Goal: Task Accomplishment & Management: Complete application form

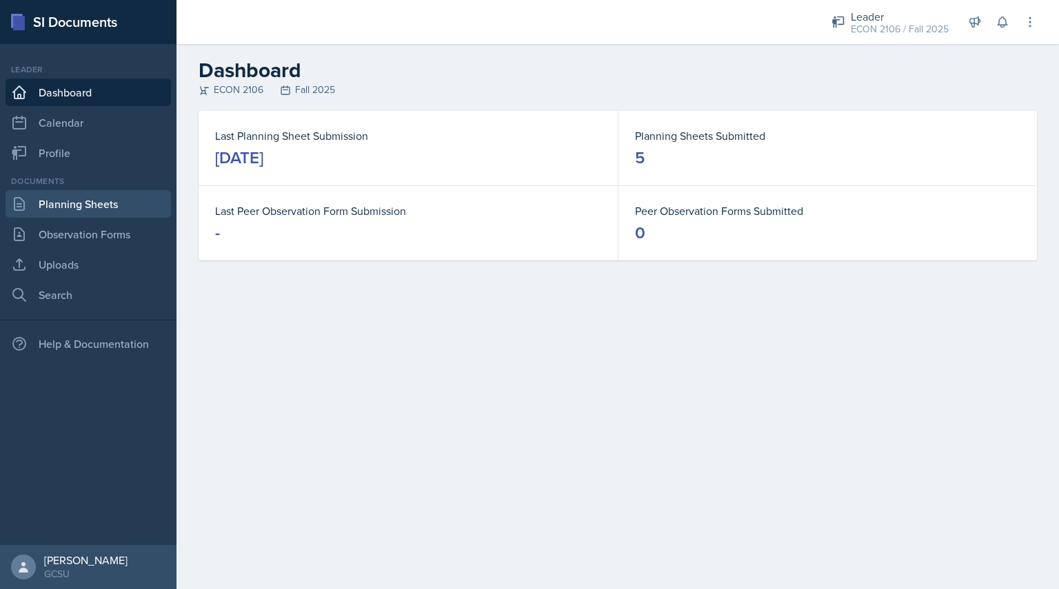
click at [116, 210] on link "Planning Sheets" at bounding box center [88, 204] width 165 height 28
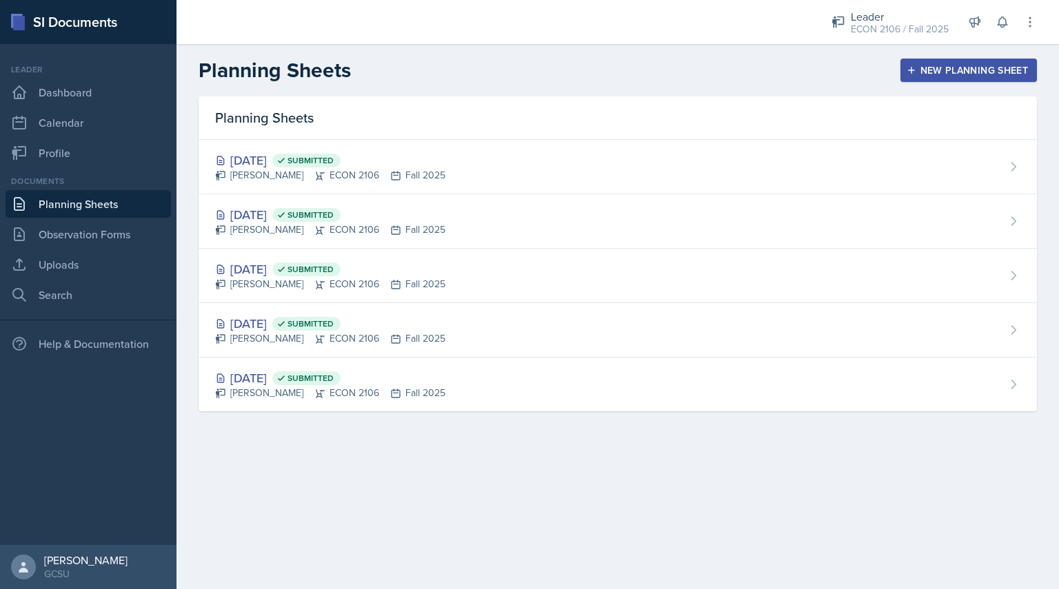
click at [959, 65] on div "New Planning Sheet" at bounding box center [968, 70] width 119 height 11
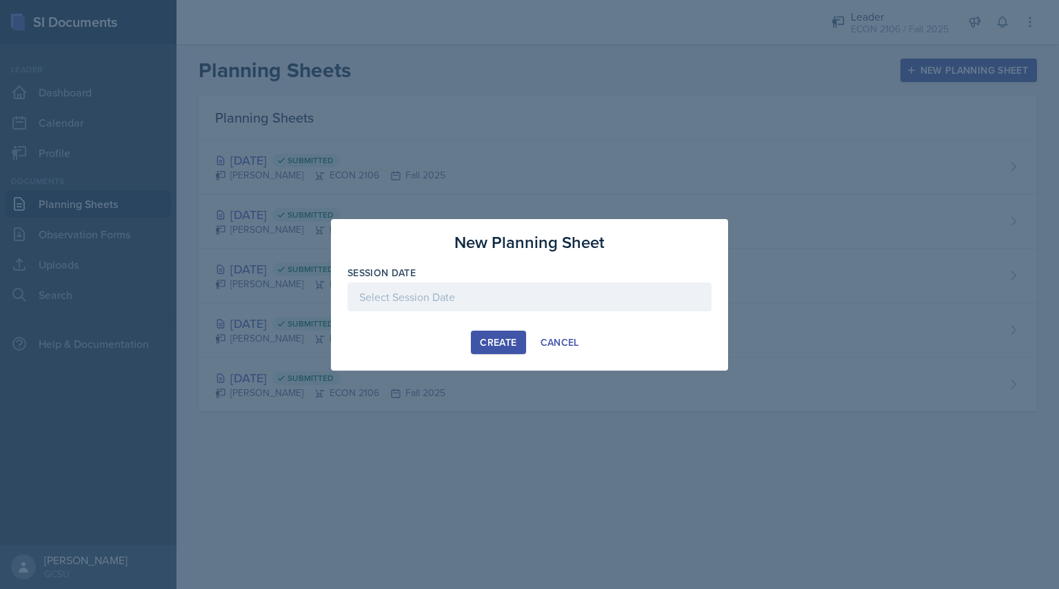
click at [506, 296] on div at bounding box center [529, 297] width 364 height 29
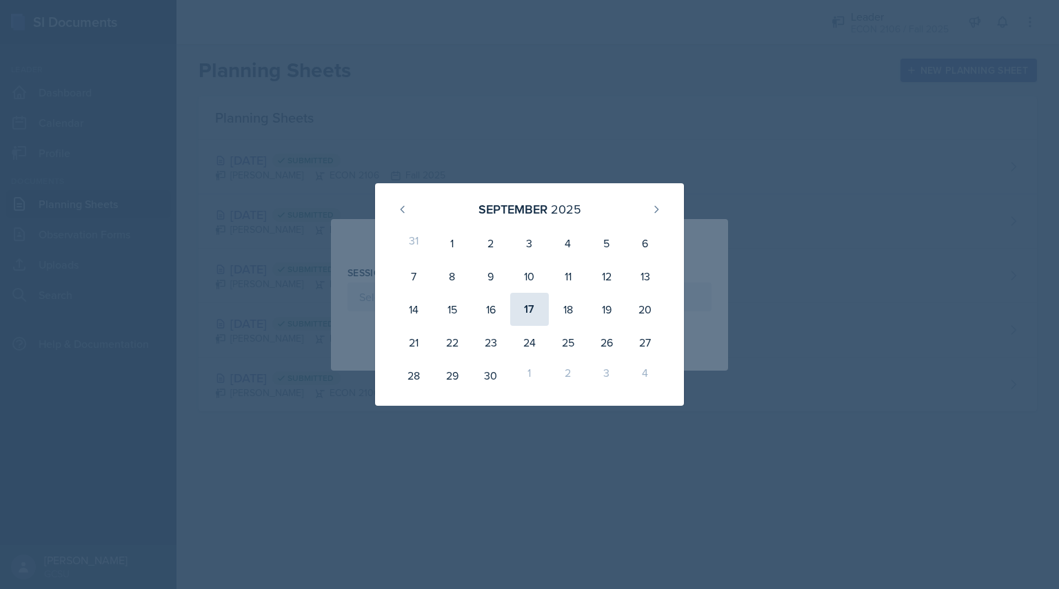
click at [544, 300] on div "17" at bounding box center [529, 309] width 39 height 33
type input "[DATE]"
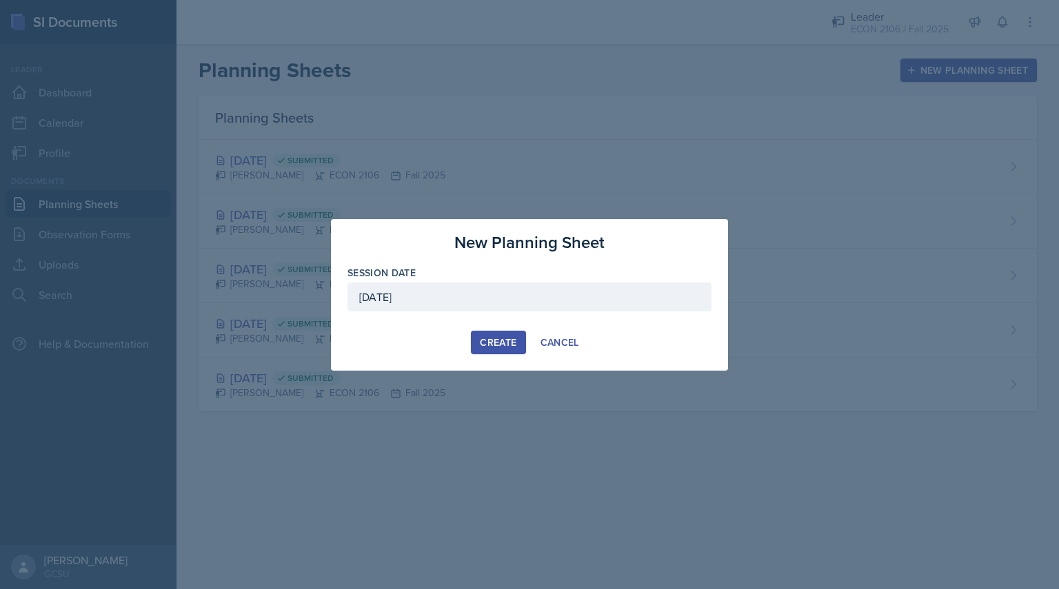
click at [488, 338] on div "Create" at bounding box center [498, 342] width 37 height 11
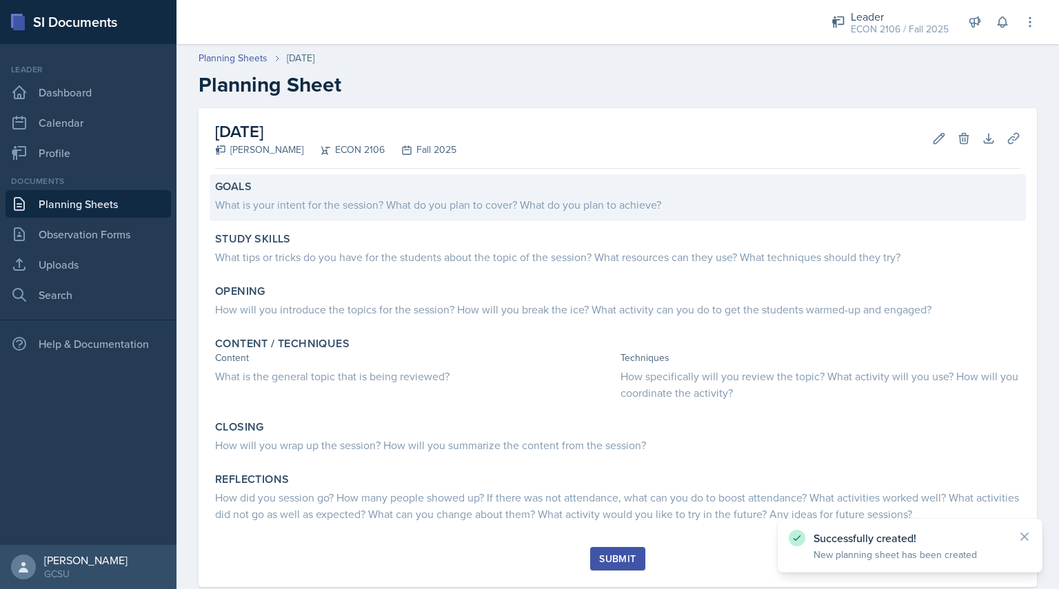
click at [425, 220] on div "Goals What is your intent for the session? What do you plan to cover? What do y…" at bounding box center [618, 197] width 816 height 47
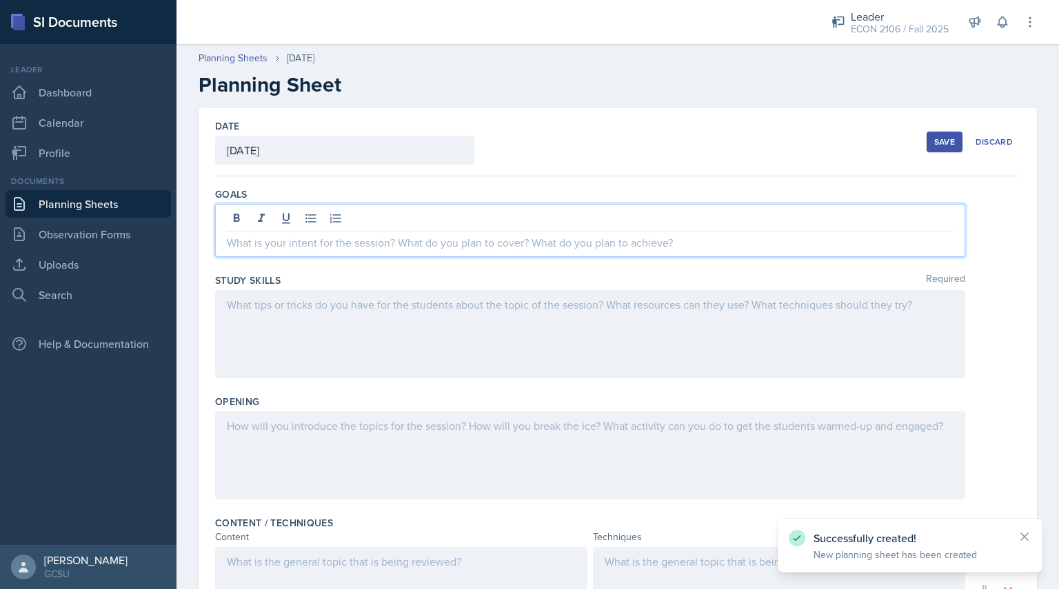
click at [421, 212] on div at bounding box center [590, 230] width 750 height 53
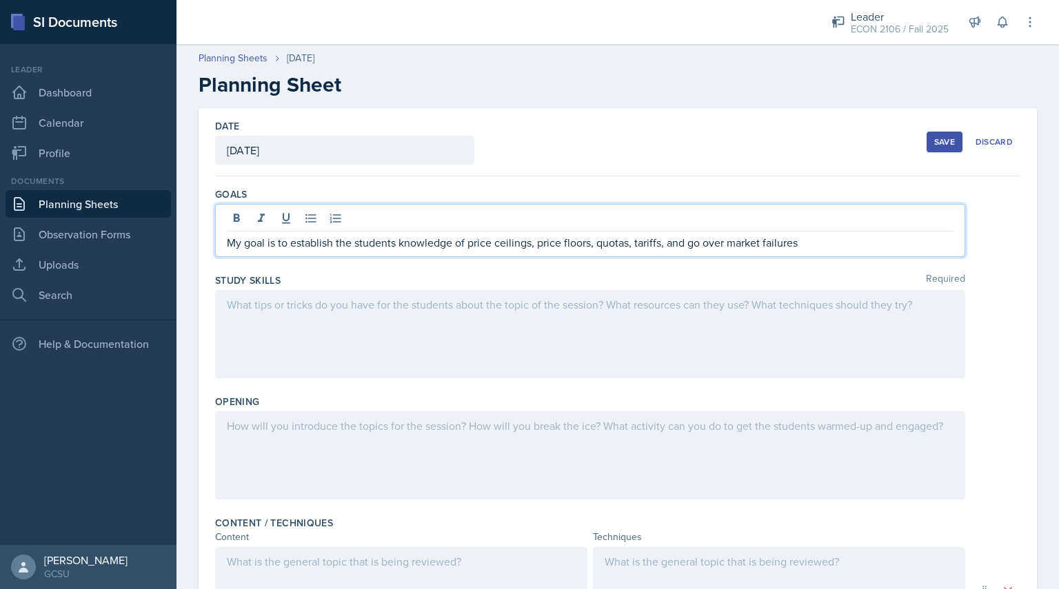
click at [401, 326] on div at bounding box center [590, 334] width 750 height 88
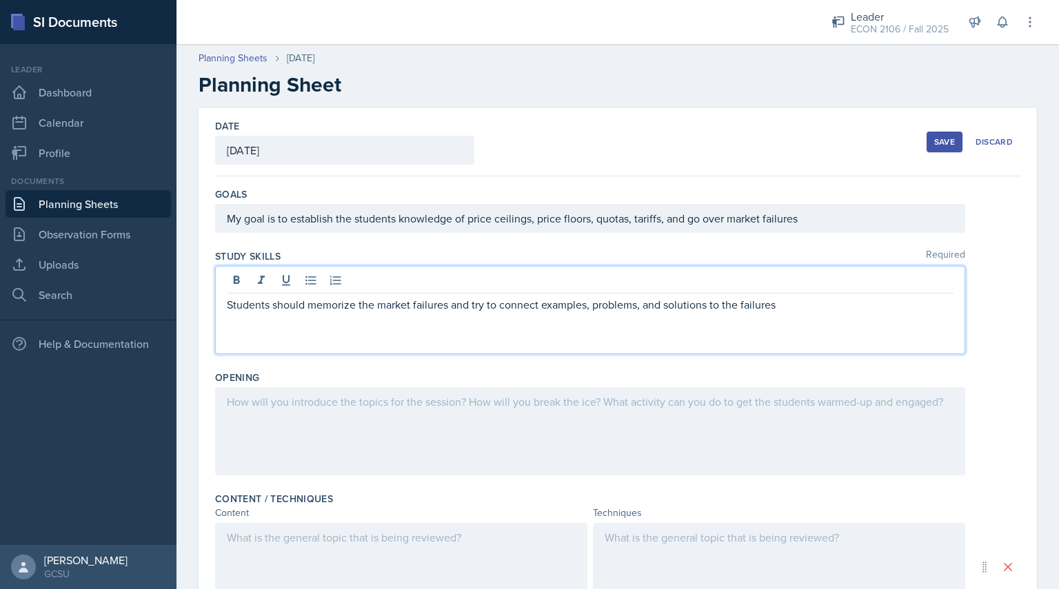
click at [318, 408] on div at bounding box center [590, 431] width 750 height 88
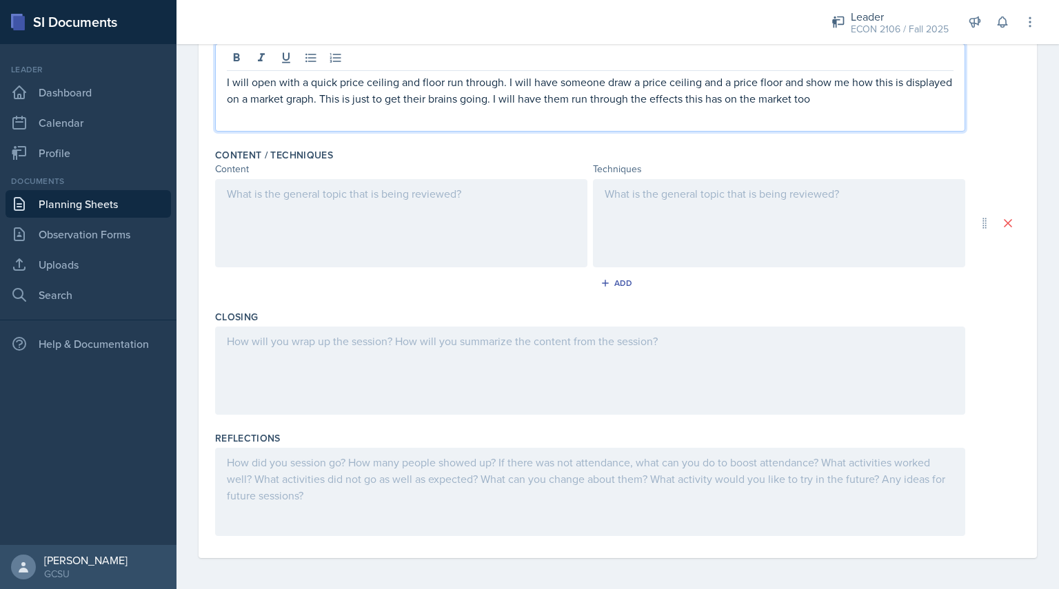
click at [374, 229] on div at bounding box center [401, 223] width 372 height 88
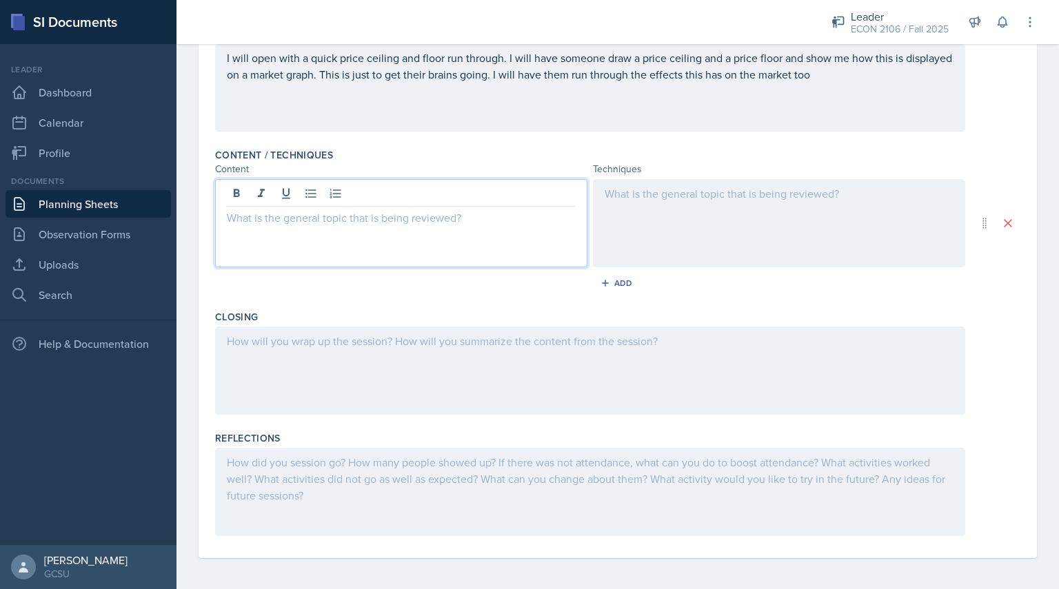
scroll to position [344, 0]
click at [697, 194] on div at bounding box center [779, 223] width 372 height 88
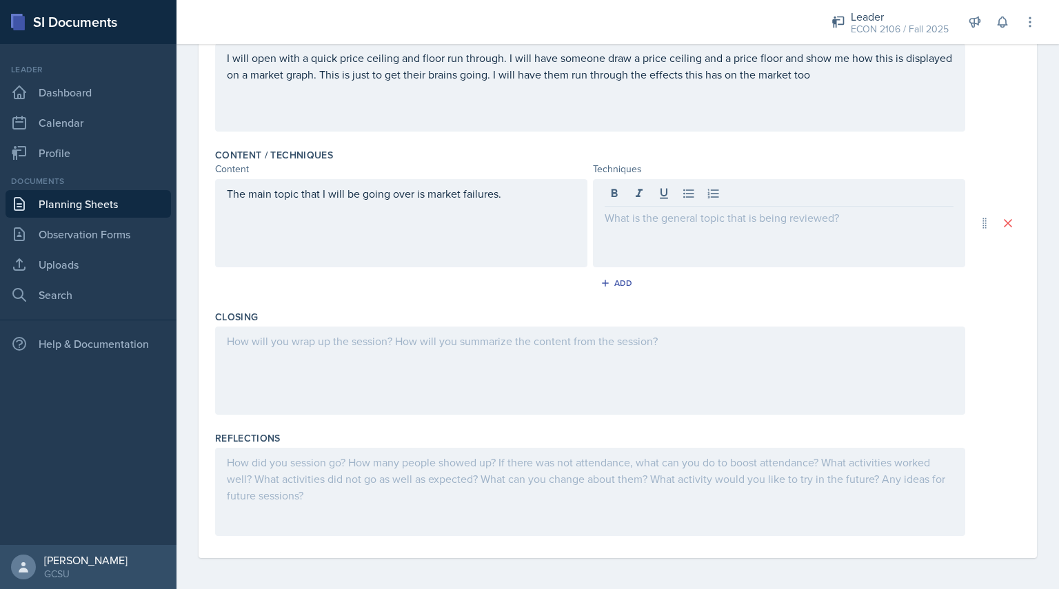
click at [532, 205] on div "The main topic that I will be going over is market failures." at bounding box center [401, 223] width 372 height 88
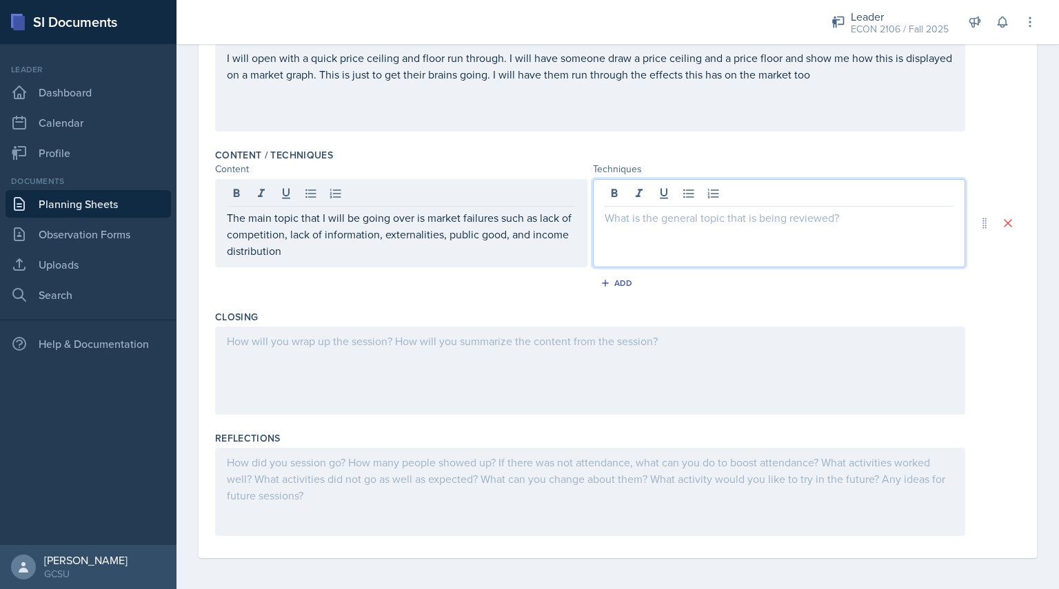
click at [600, 185] on div at bounding box center [779, 223] width 372 height 88
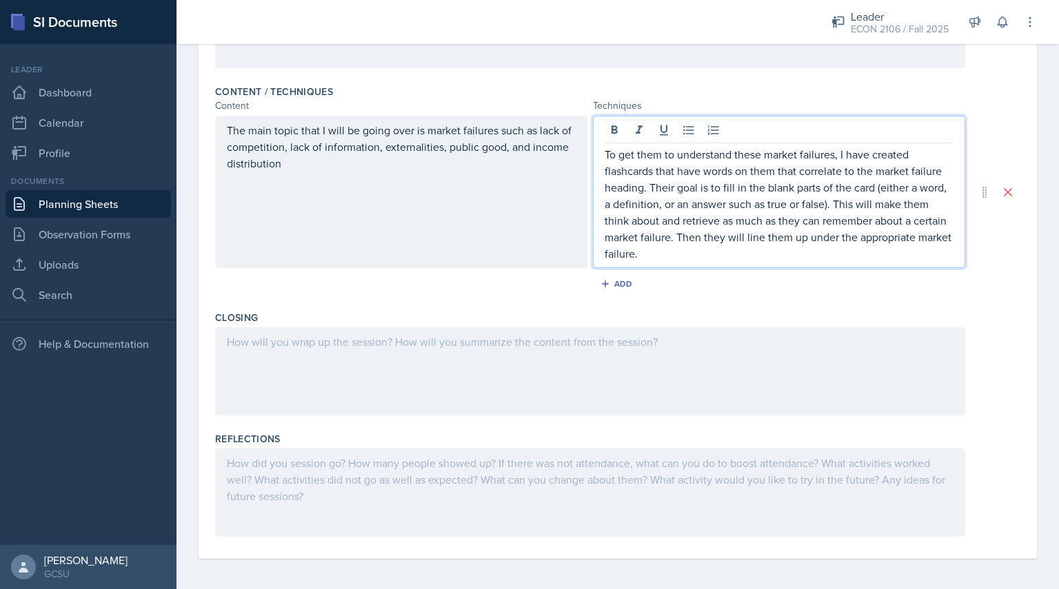
click at [478, 343] on div at bounding box center [590, 371] width 750 height 88
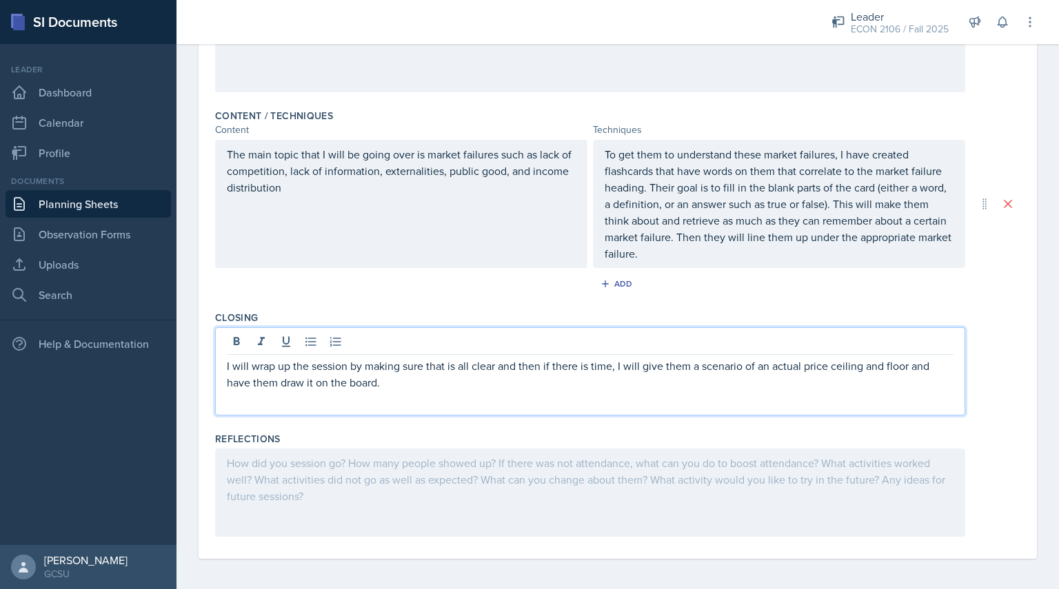
scroll to position [0, 0]
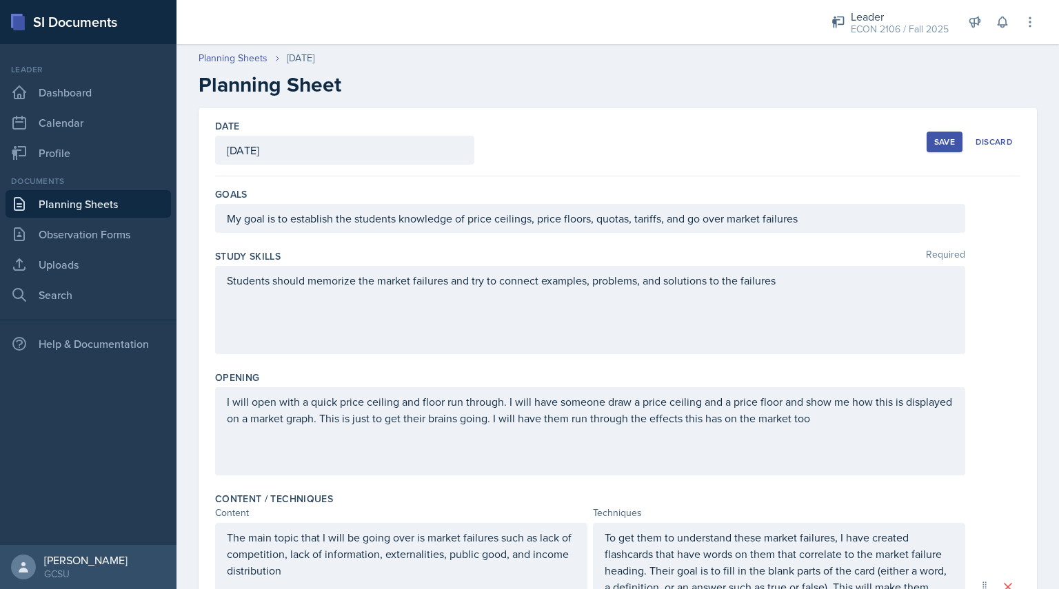
click at [934, 144] on div "Save" at bounding box center [944, 141] width 21 height 11
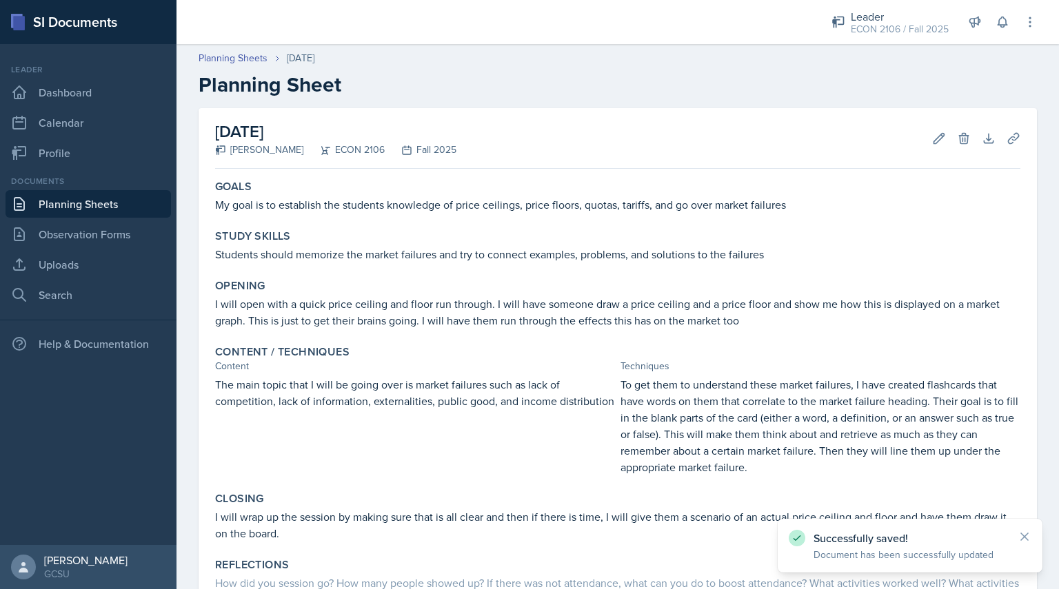
scroll to position [116, 0]
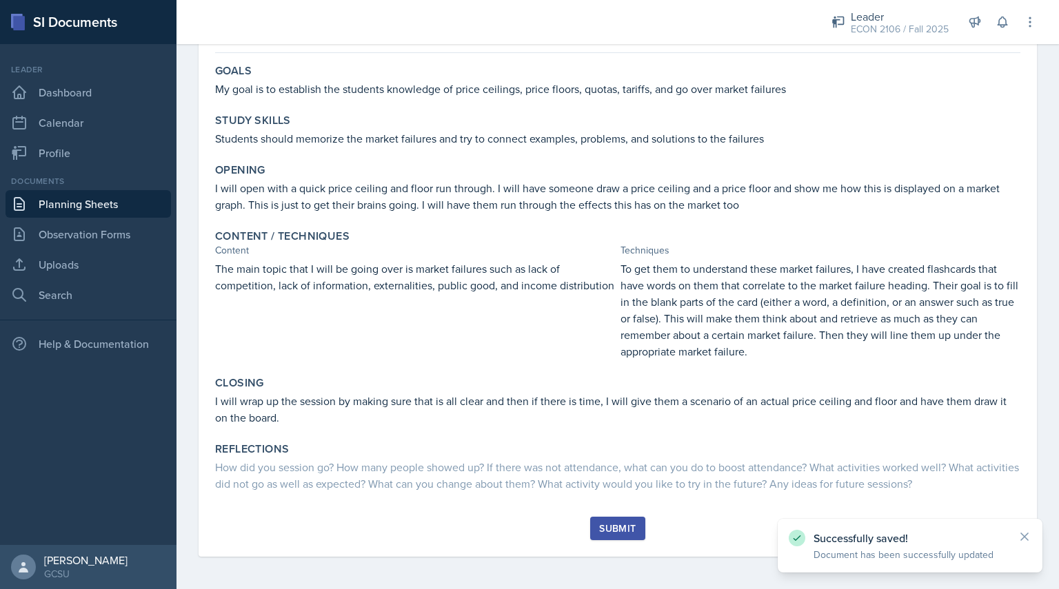
click at [618, 520] on button "Submit" at bounding box center [617, 528] width 54 height 23
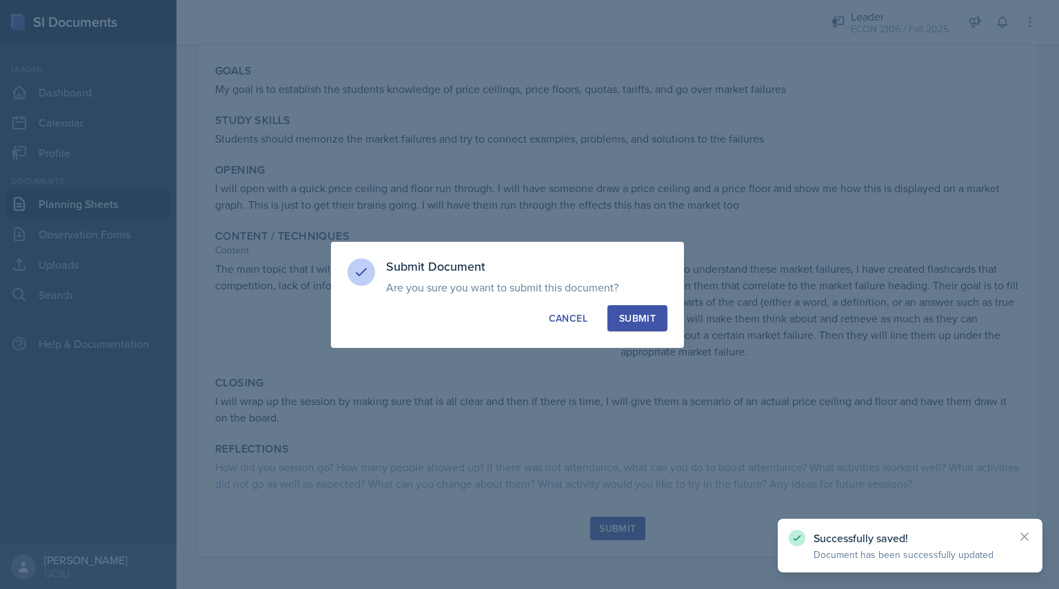
click at [655, 316] on div "Submit" at bounding box center [637, 319] width 37 height 14
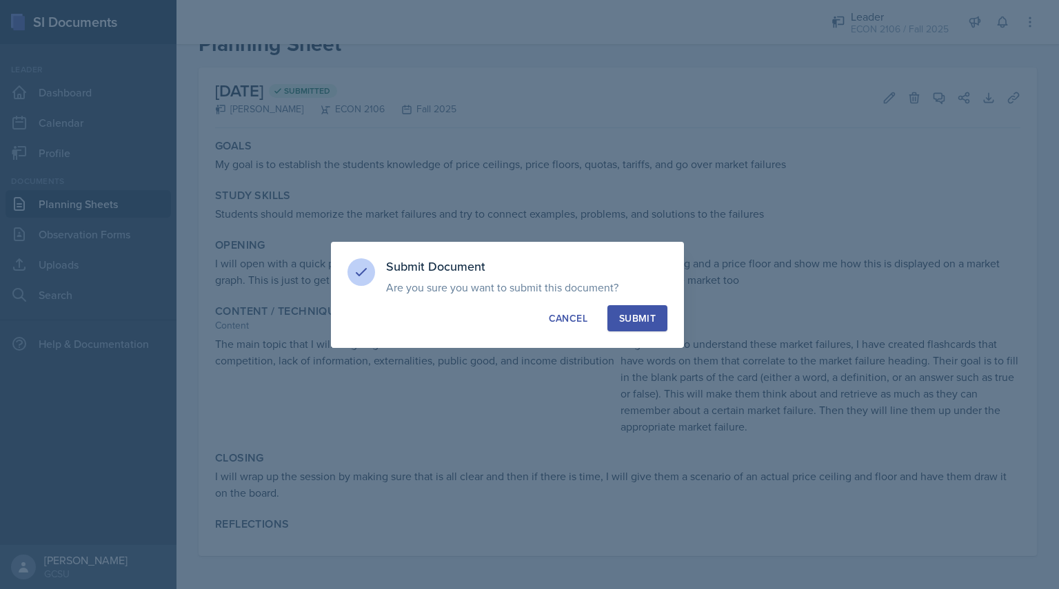
scroll to position [40, 0]
